Goal: Find specific page/section: Find specific page/section

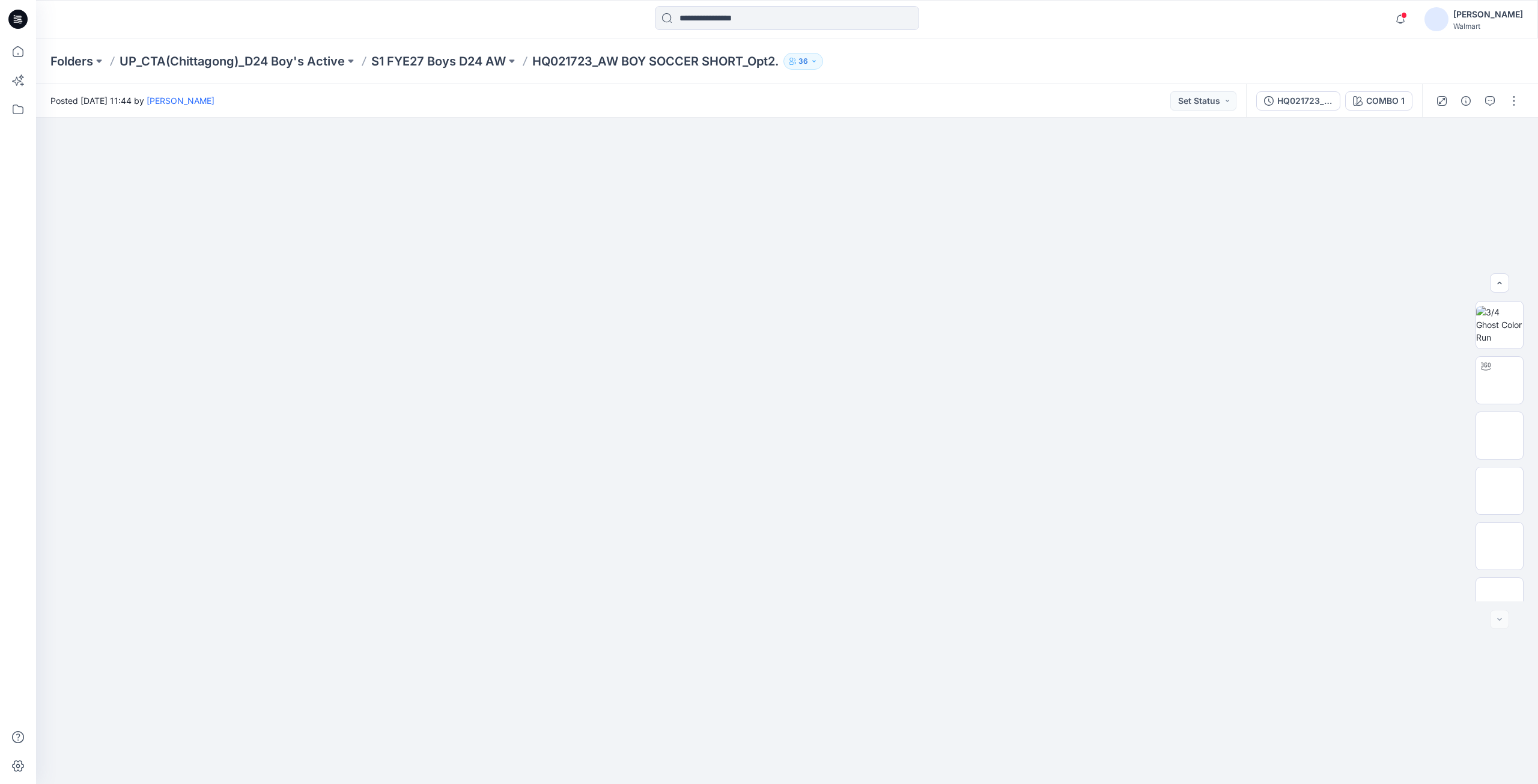
scroll to position [245, 0]
click at [1407, 15] on span at bounding box center [1404, 15] width 6 height 7
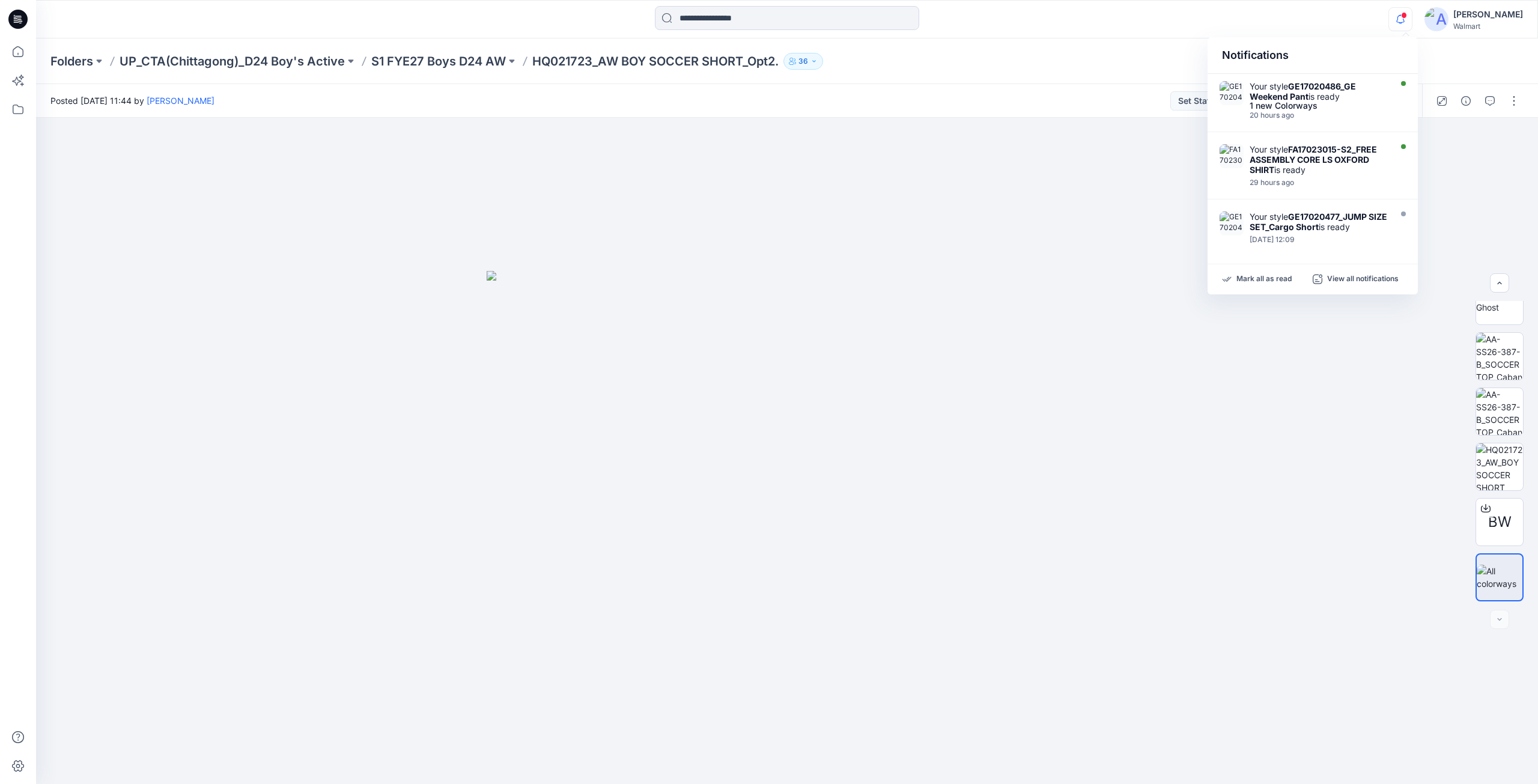
click at [1124, 38] on div "Notifications Your style GE17020486_GE Weekend Pant is ready 1 new Colorways 20…" at bounding box center [787, 19] width 1502 height 38
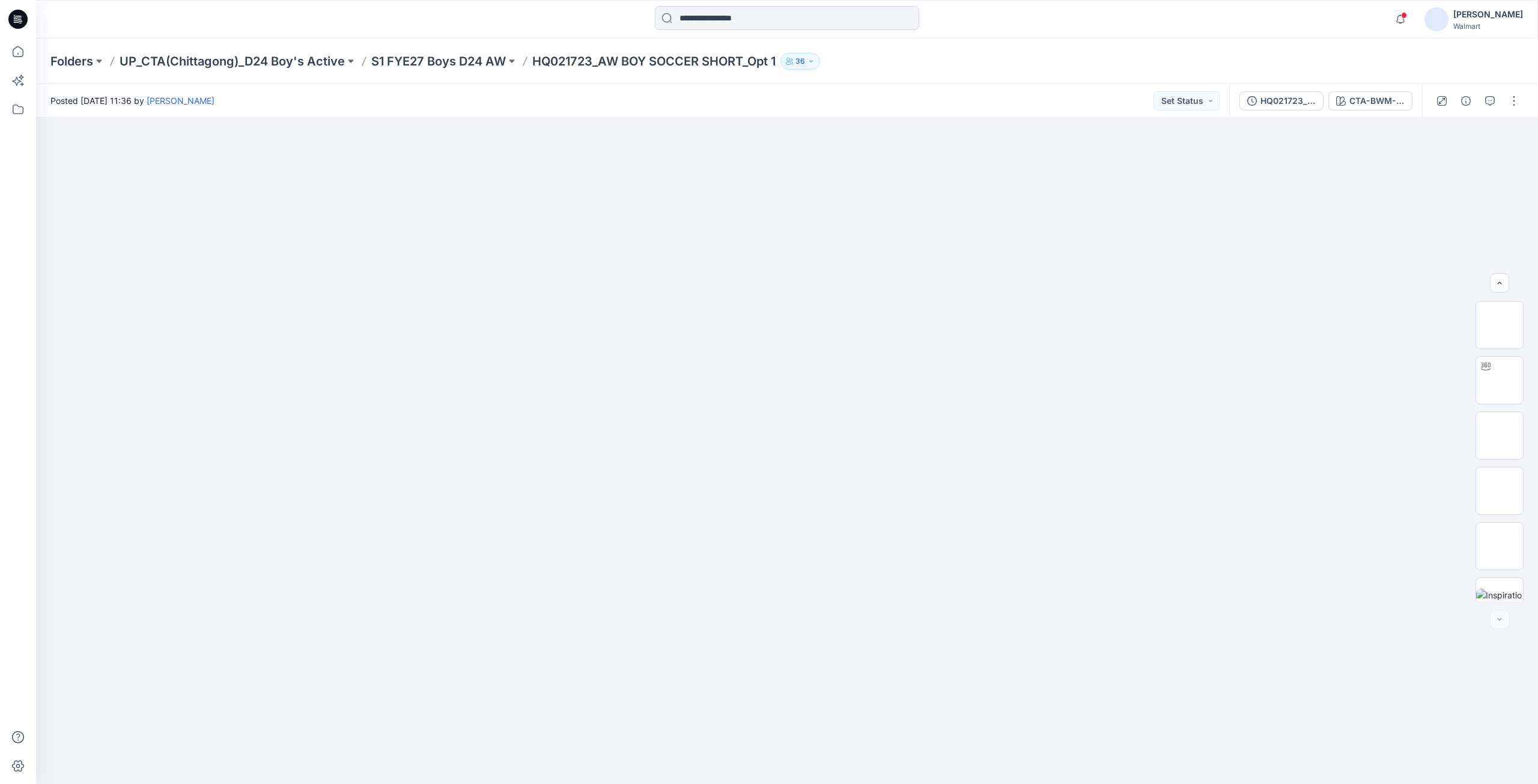
scroll to position [245, 0]
